Goal: Information Seeking & Learning: Learn about a topic

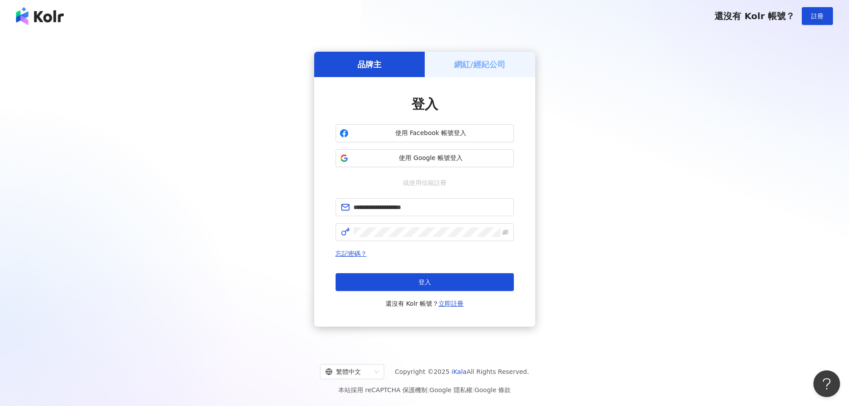
click at [426, 285] on span "登入" at bounding box center [424, 281] width 12 height 7
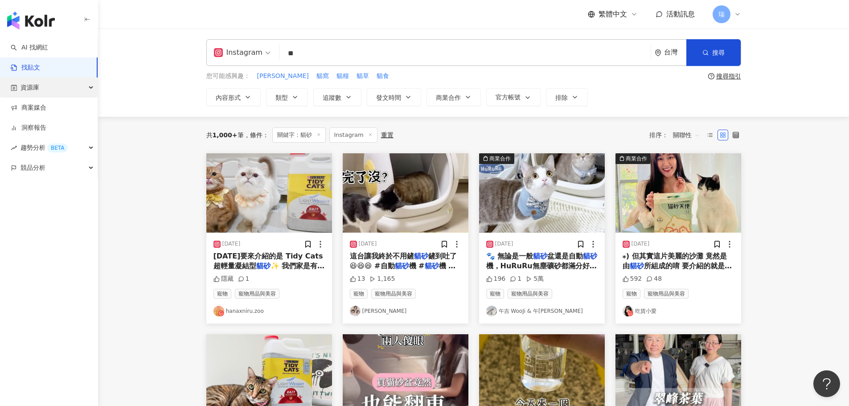
click at [64, 89] on div "資源庫" at bounding box center [49, 88] width 98 height 20
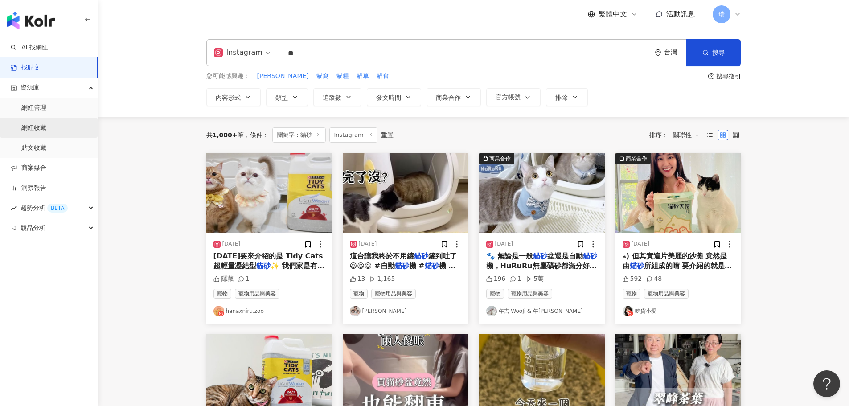
click at [46, 132] on link "網紅收藏" at bounding box center [33, 127] width 25 height 9
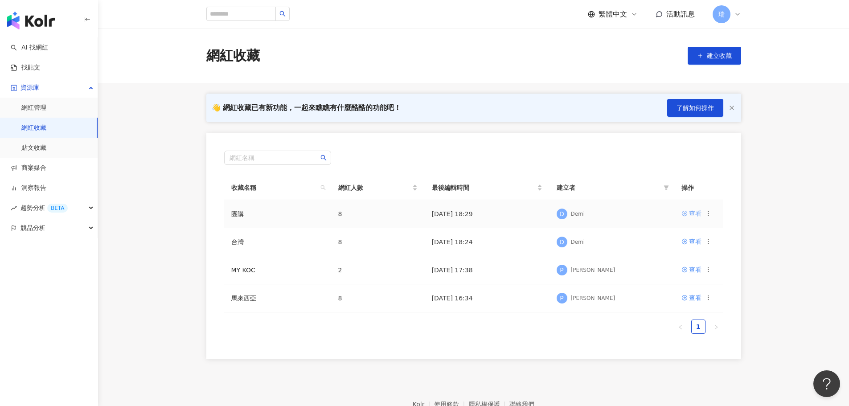
click at [692, 214] on div "查看" at bounding box center [695, 213] width 12 height 10
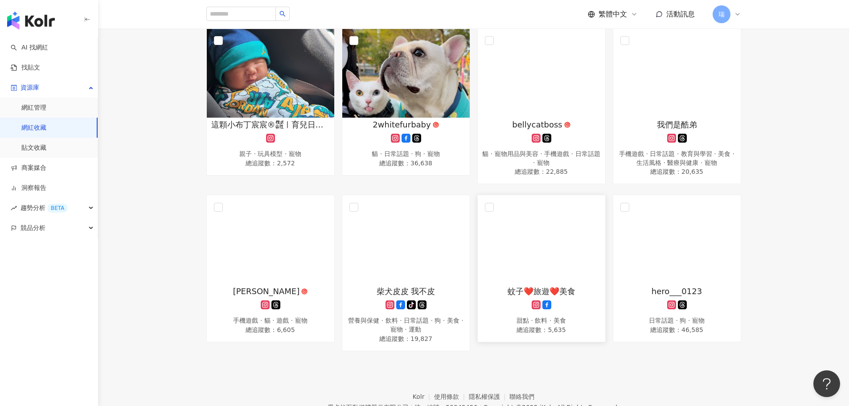
scroll to position [163, 0]
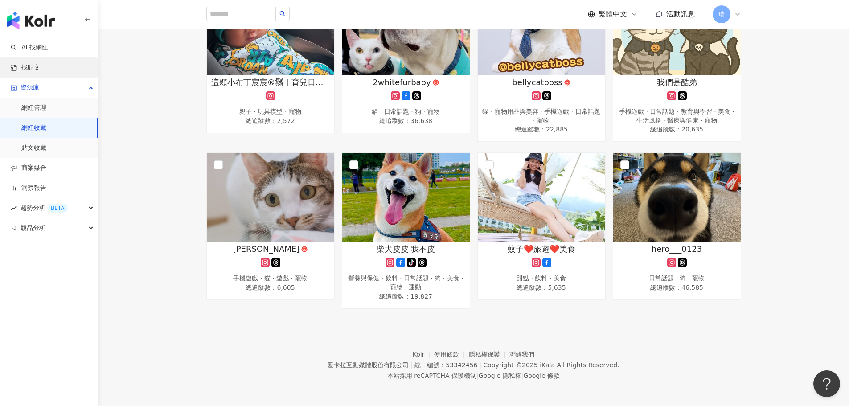
click at [38, 64] on link "找貼文" at bounding box center [25, 67] width 29 height 9
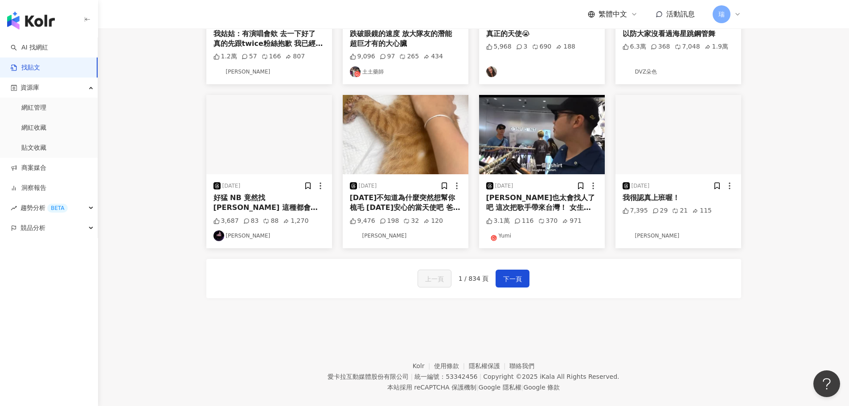
scroll to position [399, 0]
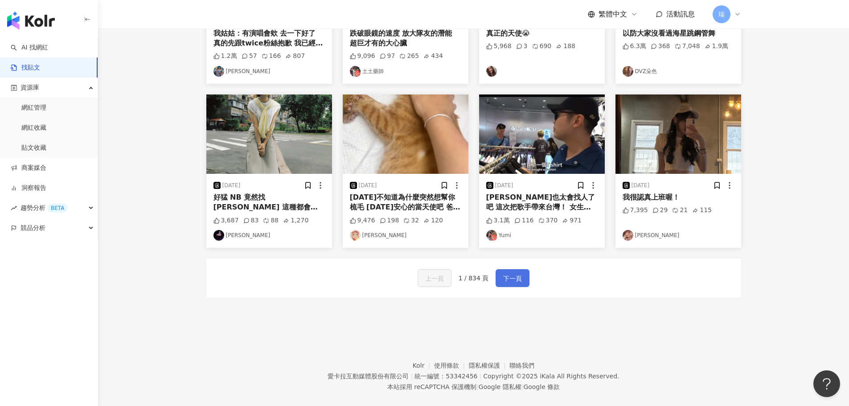
click at [510, 273] on button "下一頁" at bounding box center [512, 278] width 34 height 18
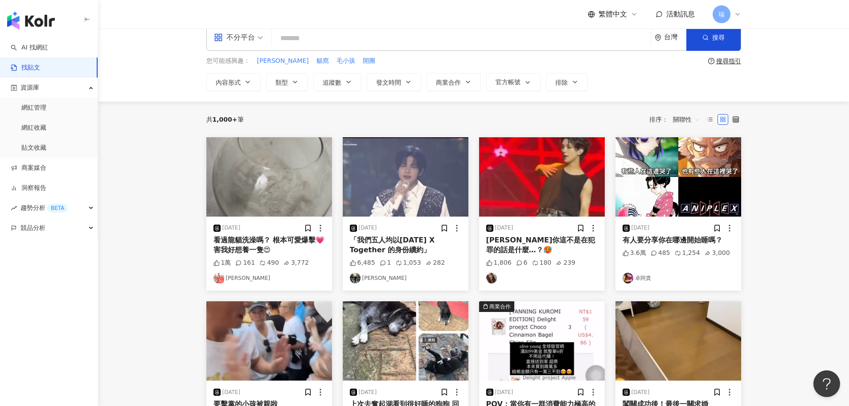
scroll to position [0, 0]
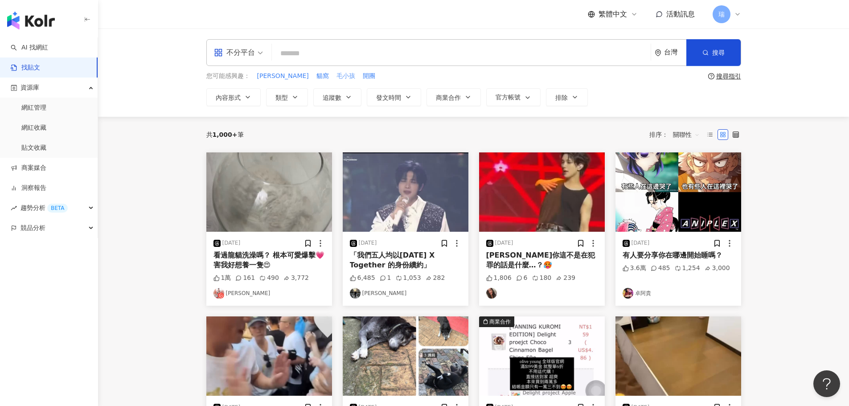
click at [336, 75] on span "毛小孩" at bounding box center [345, 76] width 19 height 9
type input "***"
